Goal: Task Accomplishment & Management: Use online tool/utility

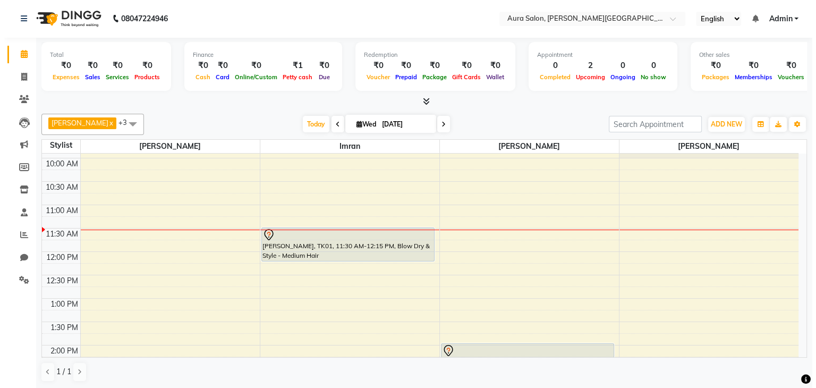
scroll to position [42, 0]
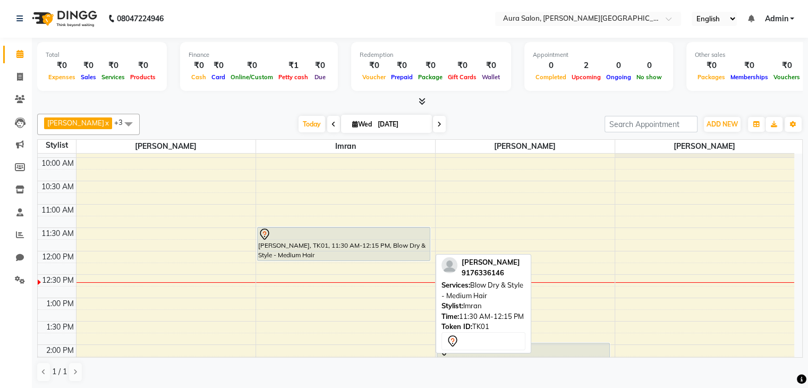
click at [282, 245] on div "[PERSON_NAME], TK01, 11:30 AM-12:15 PM, Blow Dry & Style - Medium Hair" at bounding box center [344, 243] width 173 height 33
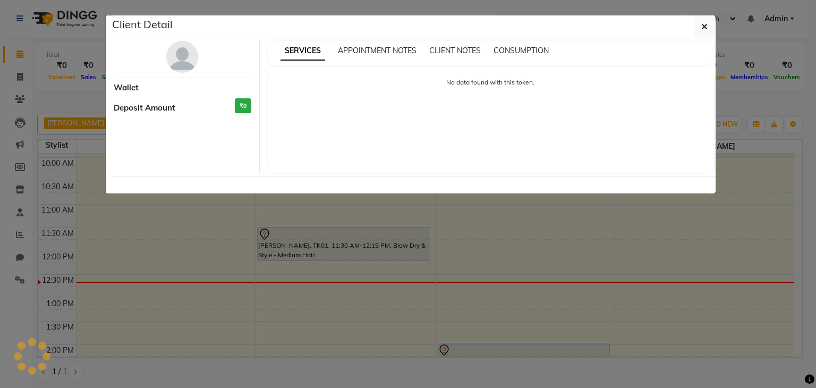
select select "7"
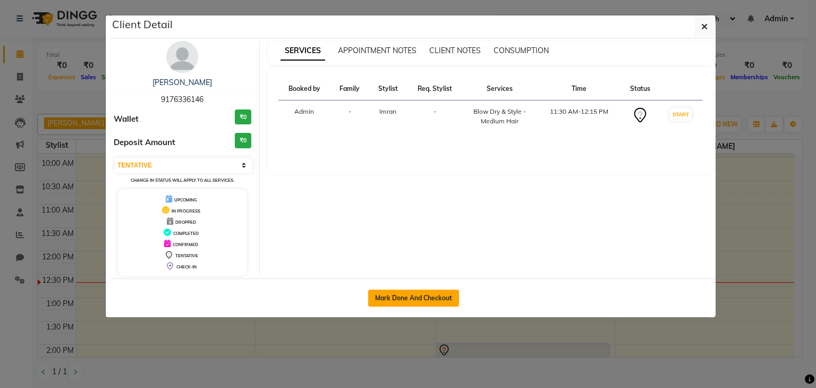
click at [438, 294] on button "Mark Done And Checkout" at bounding box center [413, 298] width 91 height 17
select select "7430"
select select "service"
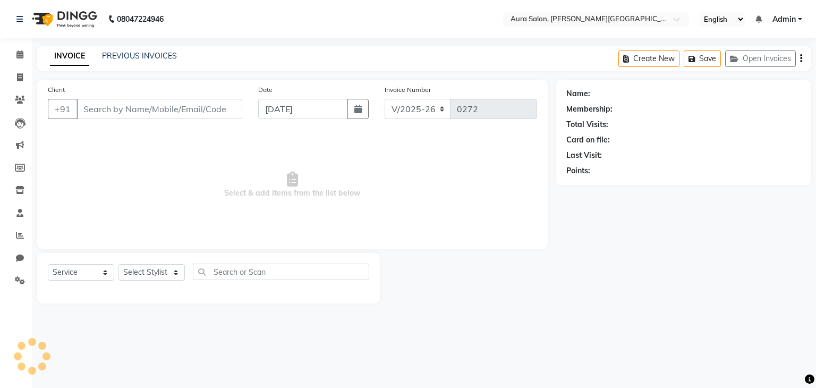
type input "9176336146"
select select "66362"
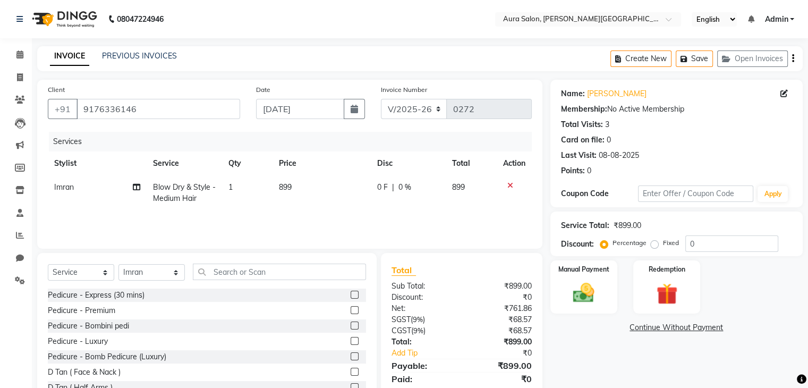
click at [195, 183] on span "Blow Dry & Style - Medium Hair" at bounding box center [184, 192] width 63 height 21
select select "66362"
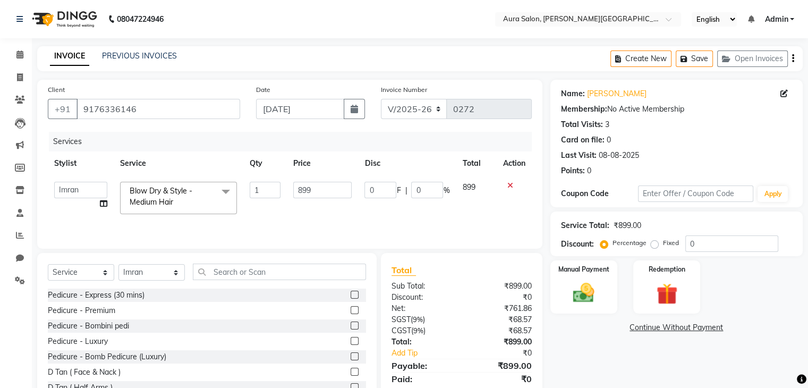
click at [208, 199] on span "Blow Dry & Style - Medium Hair x" at bounding box center [173, 196] width 93 height 23
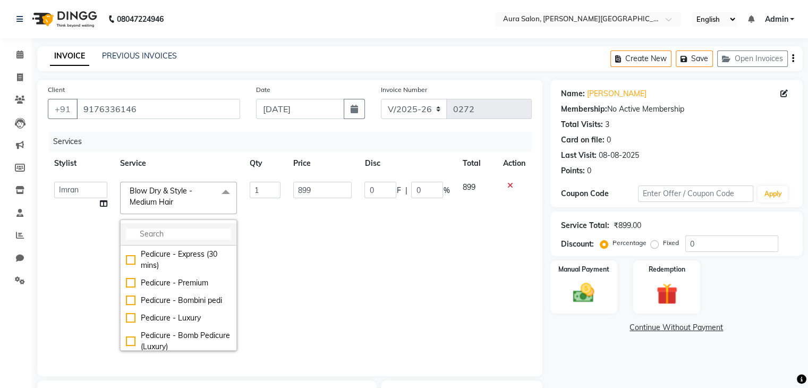
click at [177, 230] on input "multiselect-search" at bounding box center [178, 233] width 105 height 11
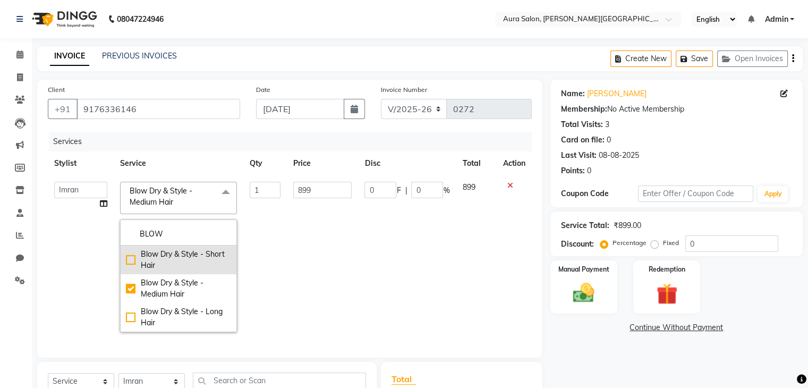
type input "BLOW"
click at [174, 260] on div "Blow Dry & Style - Short Hair" at bounding box center [178, 260] width 105 height 22
checkbox input "true"
checkbox input "false"
type input "599"
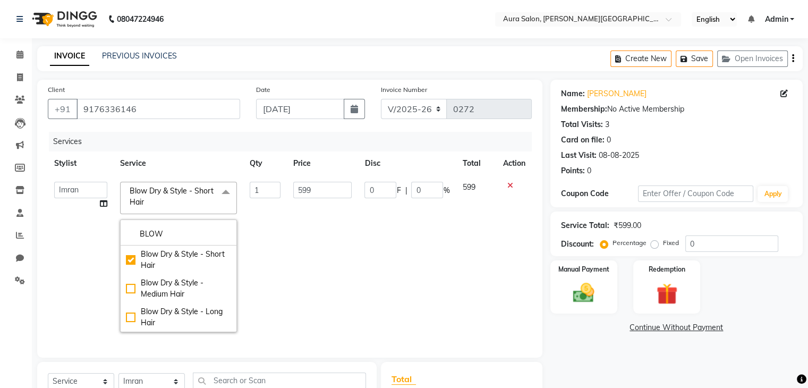
click at [311, 278] on td "599" at bounding box center [322, 256] width 71 height 163
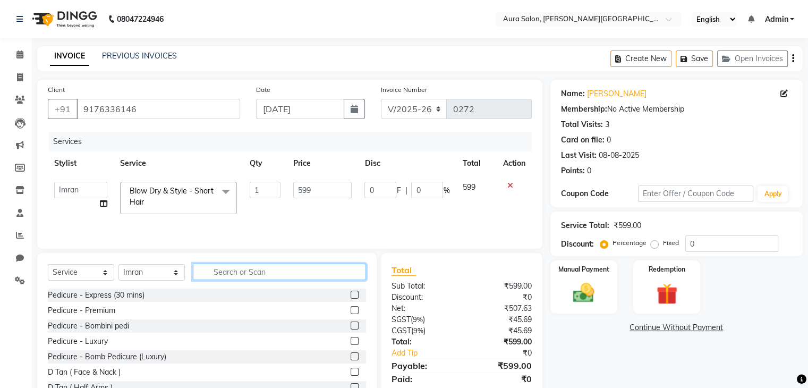
click at [299, 273] on input "text" at bounding box center [279, 271] width 173 height 16
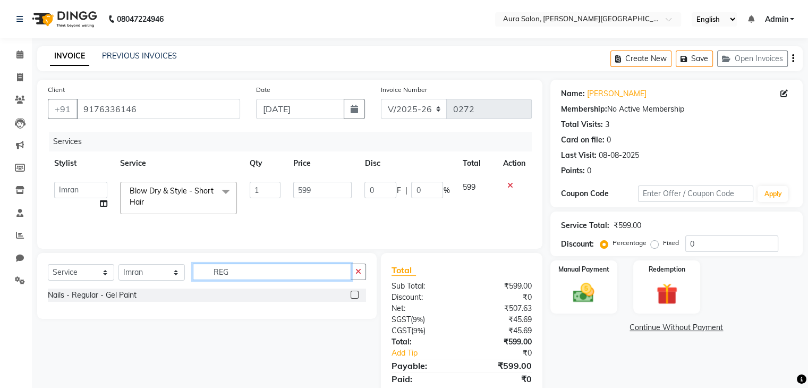
type input "REG"
click at [342, 296] on div "Nails - Regular - Gel Paint" at bounding box center [207, 294] width 318 height 13
click at [358, 296] on label at bounding box center [355, 295] width 8 height 8
click at [357, 296] on input "checkbox" at bounding box center [354, 295] width 7 height 7
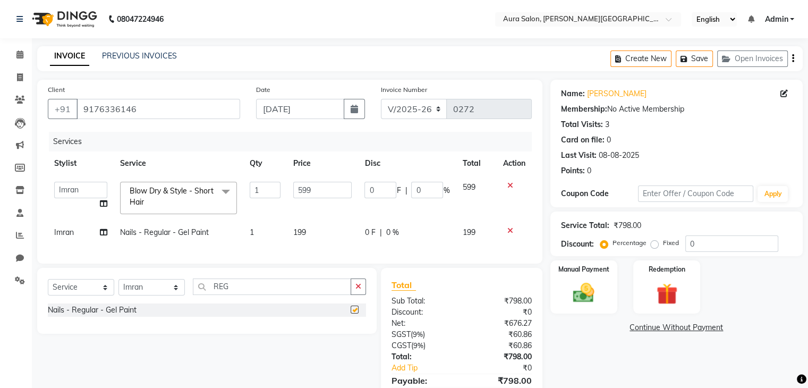
checkbox input "false"
click at [79, 240] on td "Imran" at bounding box center [81, 232] width 66 height 24
select select "66362"
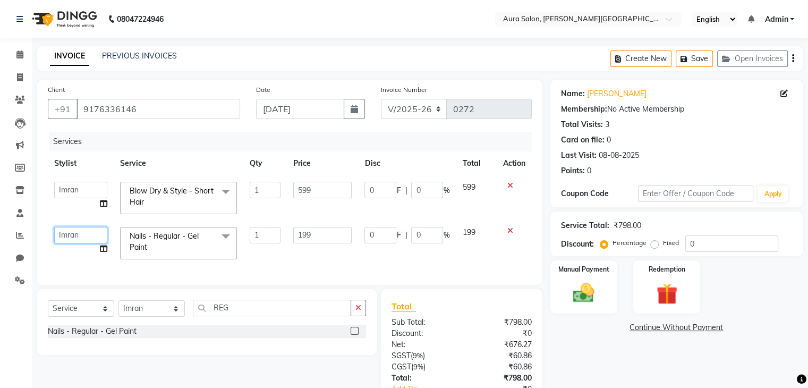
click at [70, 234] on select "Boi [PERSON_NAME] [PERSON_NAME] [PERSON_NAME] [PERSON_NAME]" at bounding box center [80, 235] width 53 height 16
select select "66363"
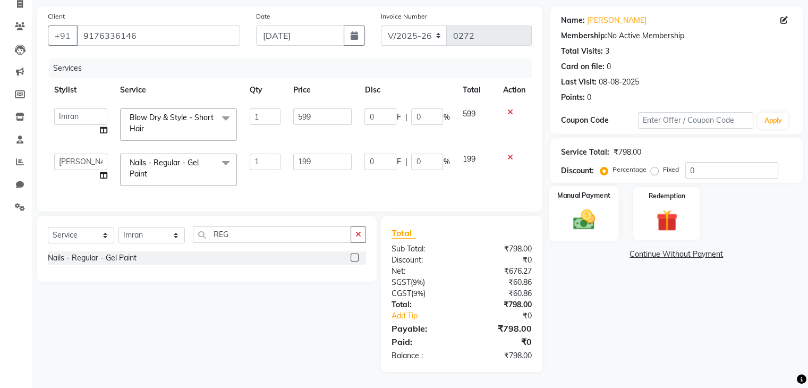
click at [604, 208] on div "Manual Payment" at bounding box center [584, 213] width 70 height 55
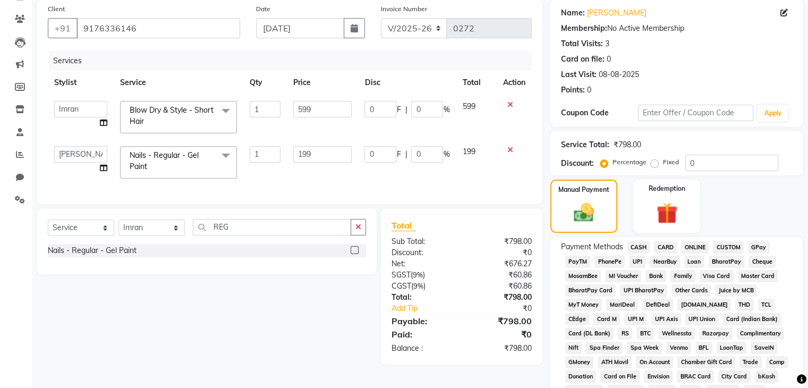
click at [637, 263] on span "UPI" at bounding box center [637, 262] width 16 height 12
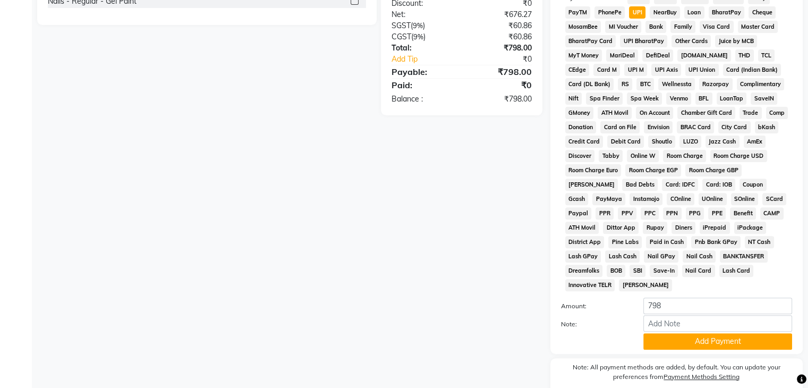
scroll to position [368, 0]
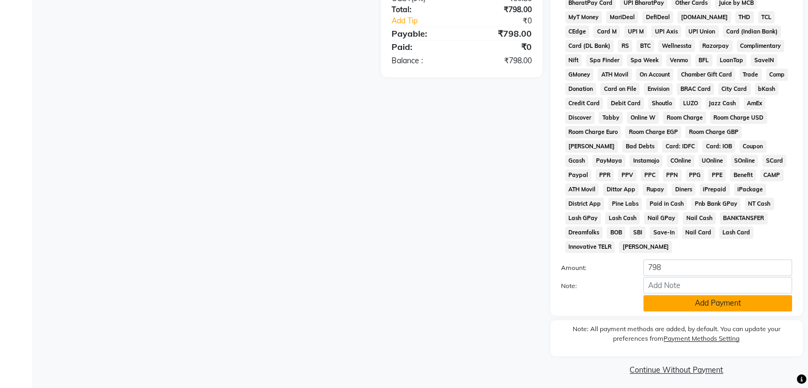
click at [665, 295] on button "Add Payment" at bounding box center [717, 303] width 149 height 16
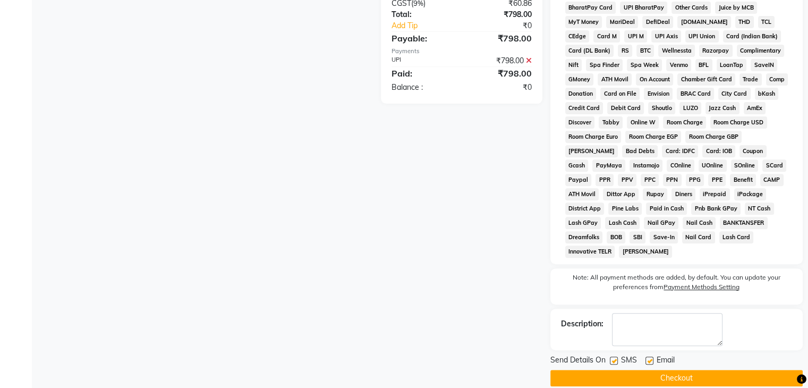
scroll to position [370, 0]
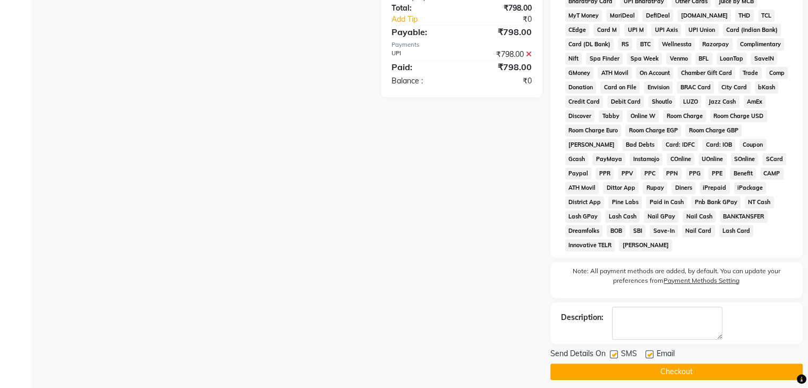
click at [645, 363] on button "Checkout" at bounding box center [676, 371] width 252 height 16
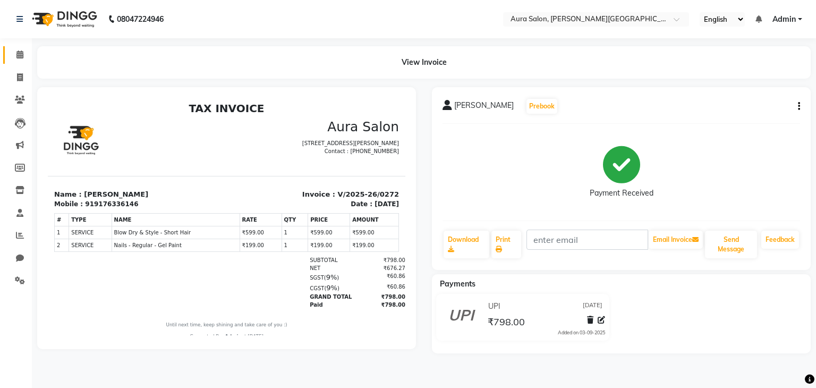
click at [23, 62] on link "Calendar" at bounding box center [15, 55] width 25 height 18
